Goal: Transaction & Acquisition: Purchase product/service

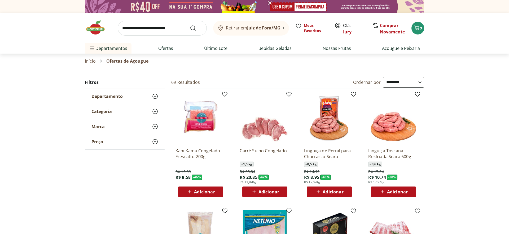
click at [100, 20] on img at bounding box center [98, 28] width 27 height 16
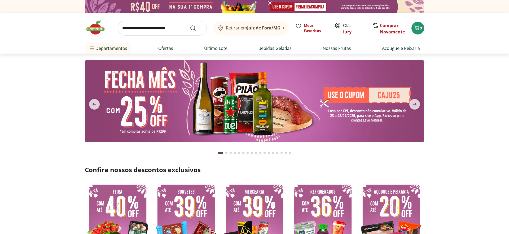
type input "*"
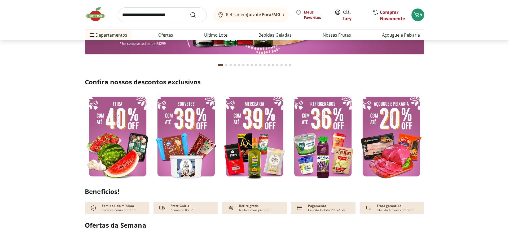
scroll to position [133, 0]
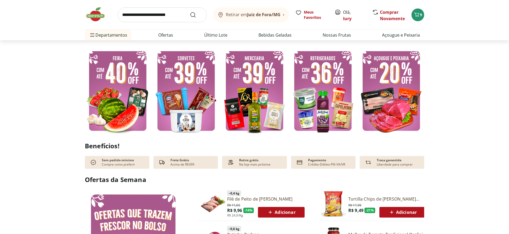
click at [404, 104] on img at bounding box center [391, 91] width 66 height 88
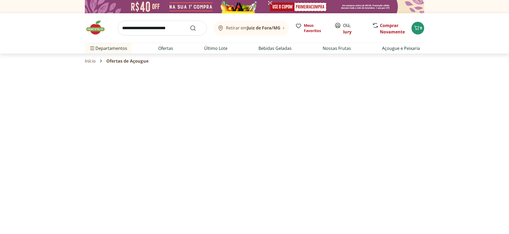
select select "**********"
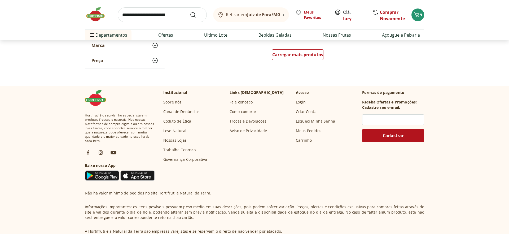
scroll to position [394, 0]
